Goal: Download file/media: Download file/media

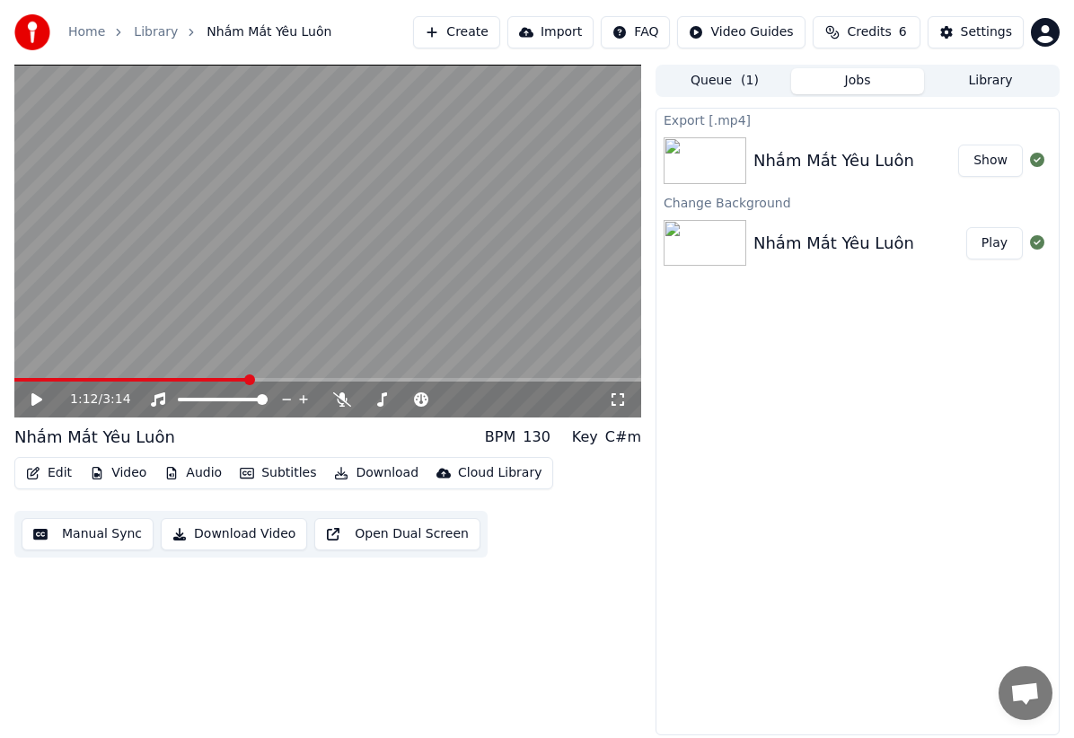
click at [987, 162] on button "Show" at bounding box center [990, 161] width 65 height 32
click at [989, 167] on button "Show" at bounding box center [990, 161] width 65 height 32
click at [808, 438] on div "Export [.mp4] Nhắm Mắt Yêu Luôn Show Change Background Nhắm Mắt Yêu Luôn Play" at bounding box center [858, 422] width 404 height 628
click at [989, 163] on button "Show" at bounding box center [990, 161] width 65 height 32
click at [995, 163] on button "Show" at bounding box center [990, 161] width 65 height 32
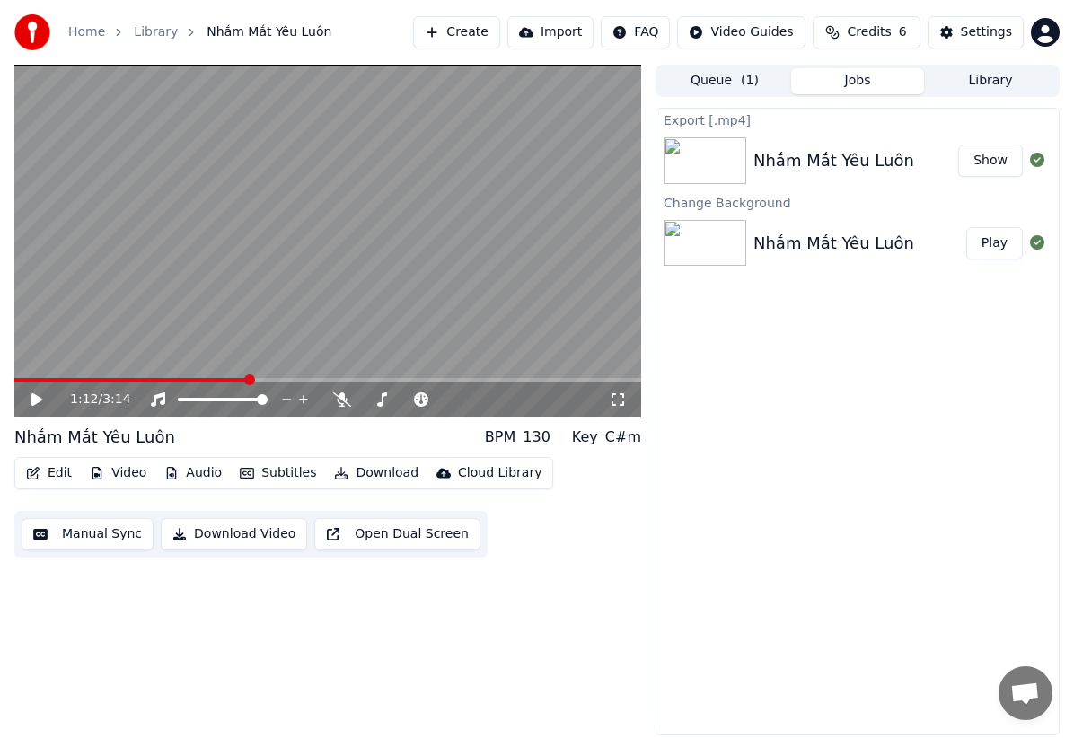
click at [986, 163] on button "Show" at bounding box center [990, 161] width 65 height 32
click at [993, 162] on button "Show" at bounding box center [990, 161] width 65 height 32
click at [992, 163] on button "Show" at bounding box center [990, 161] width 65 height 32
click at [38, 400] on icon at bounding box center [36, 399] width 11 height 13
click at [38, 399] on icon at bounding box center [36, 399] width 9 height 11
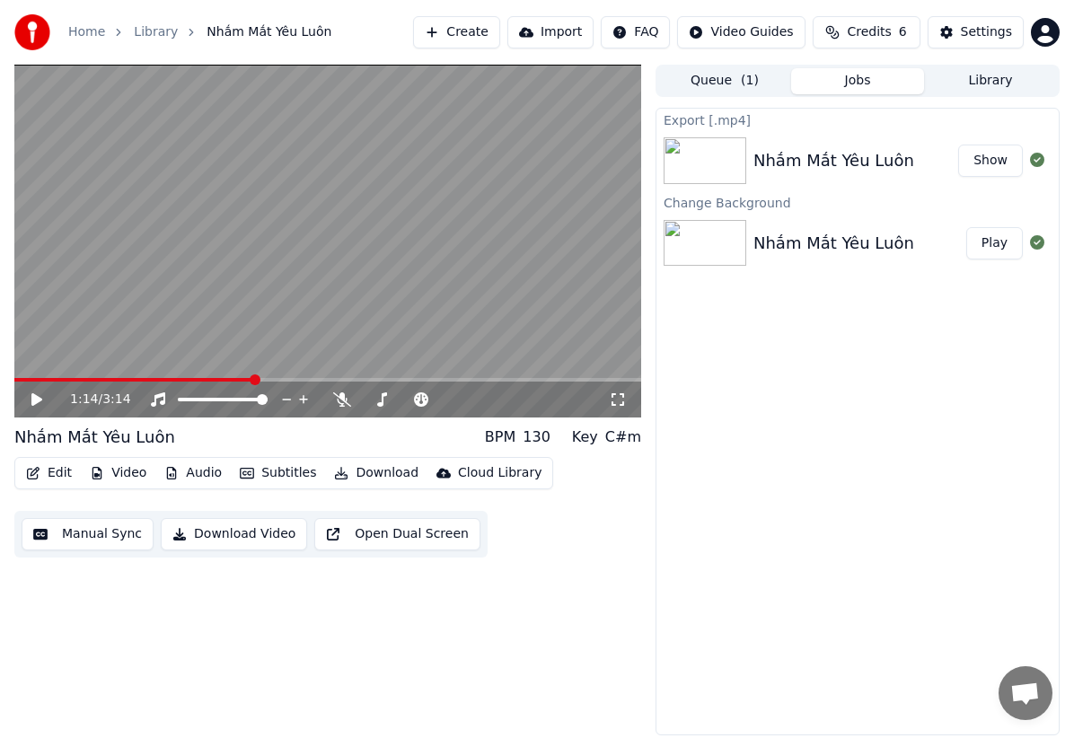
click at [996, 162] on button "Show" at bounding box center [990, 161] width 65 height 32
click at [994, 163] on button "Show" at bounding box center [990, 161] width 65 height 32
click at [765, 162] on div "Nhắm Mắt Yêu Luôn" at bounding box center [833, 160] width 161 height 25
click at [774, 158] on div "Nhắm Mắt Yêu Luôn" at bounding box center [833, 160] width 161 height 25
click at [992, 162] on button "Show" at bounding box center [990, 161] width 65 height 32
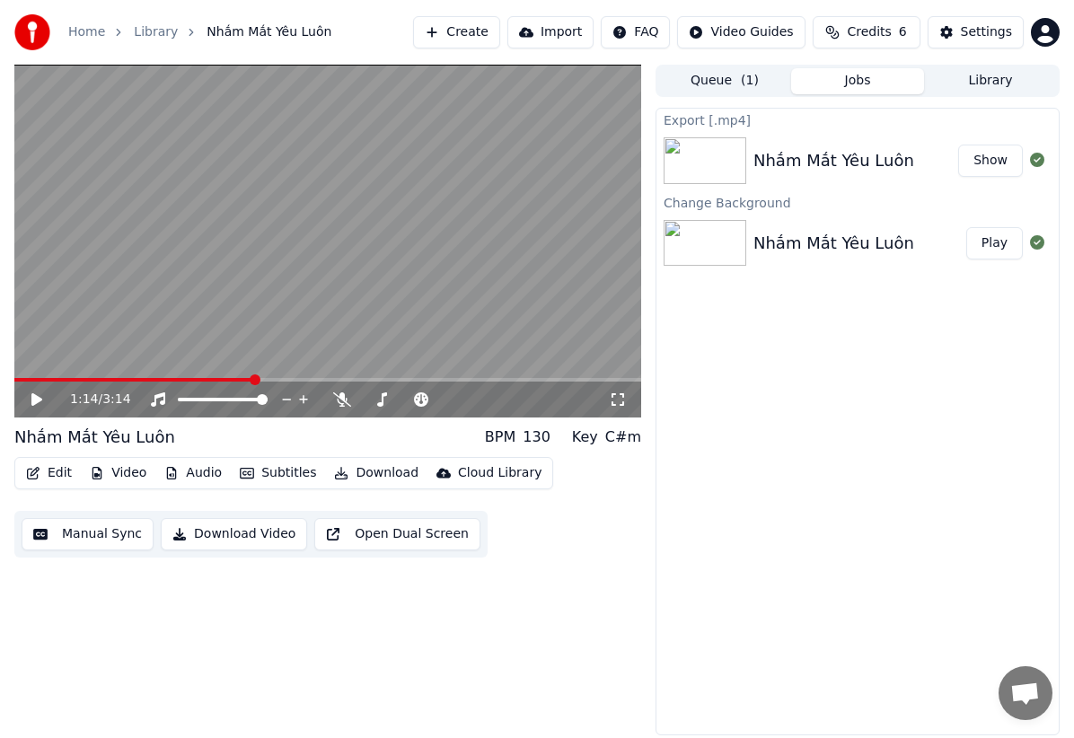
click at [992, 162] on button "Show" at bounding box center [990, 161] width 65 height 32
